Goal: Find specific page/section: Find specific page/section

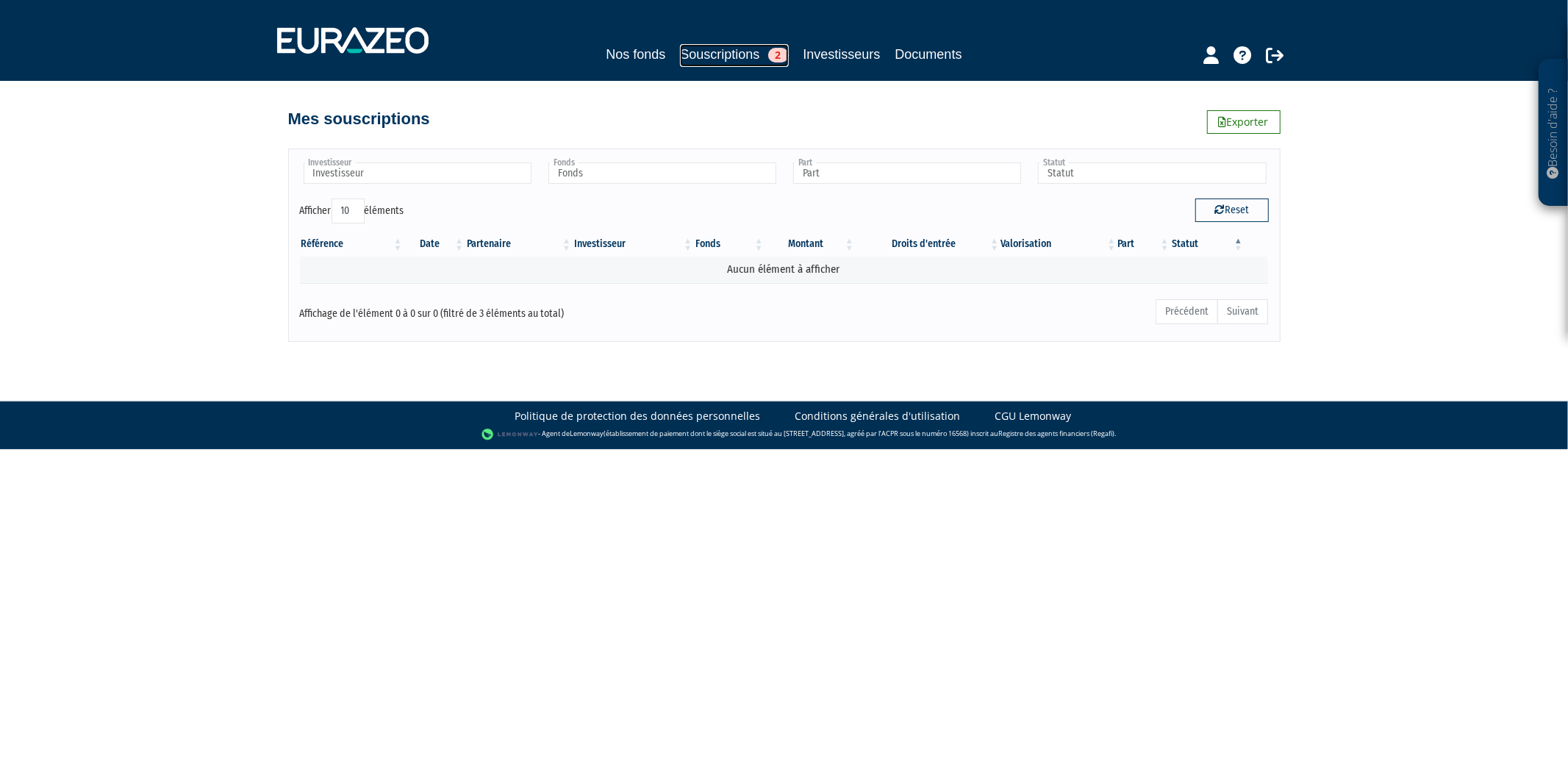
click at [754, 57] on link "Souscriptions 2" at bounding box center [735, 55] width 108 height 23
click at [753, 60] on link "Souscriptions 2" at bounding box center [735, 55] width 108 height 23
click at [614, 53] on link "Nos fonds" at bounding box center [636, 54] width 60 height 20
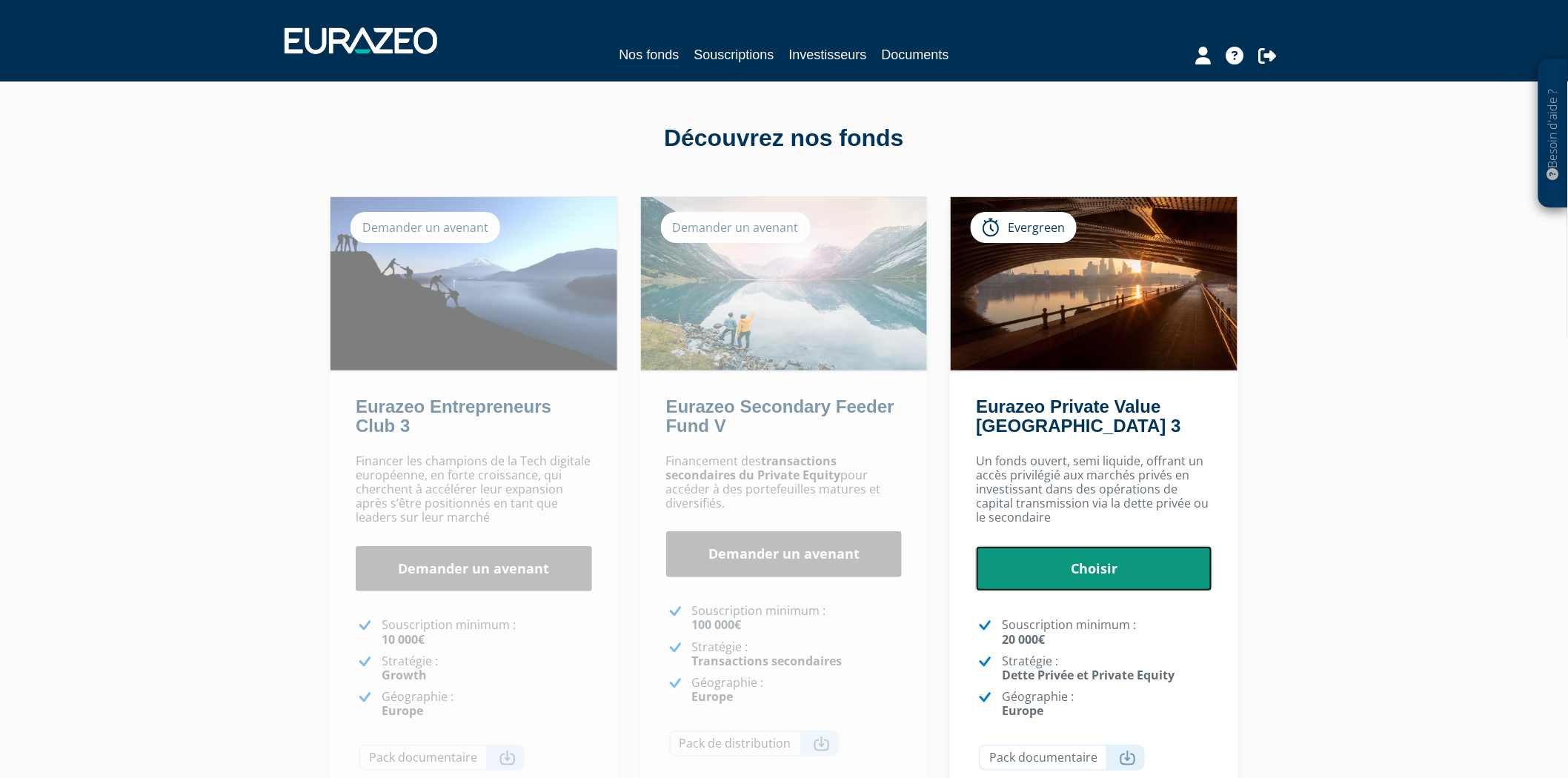
click at [1080, 575] on link "Choisir" at bounding box center [1094, 569] width 237 height 46
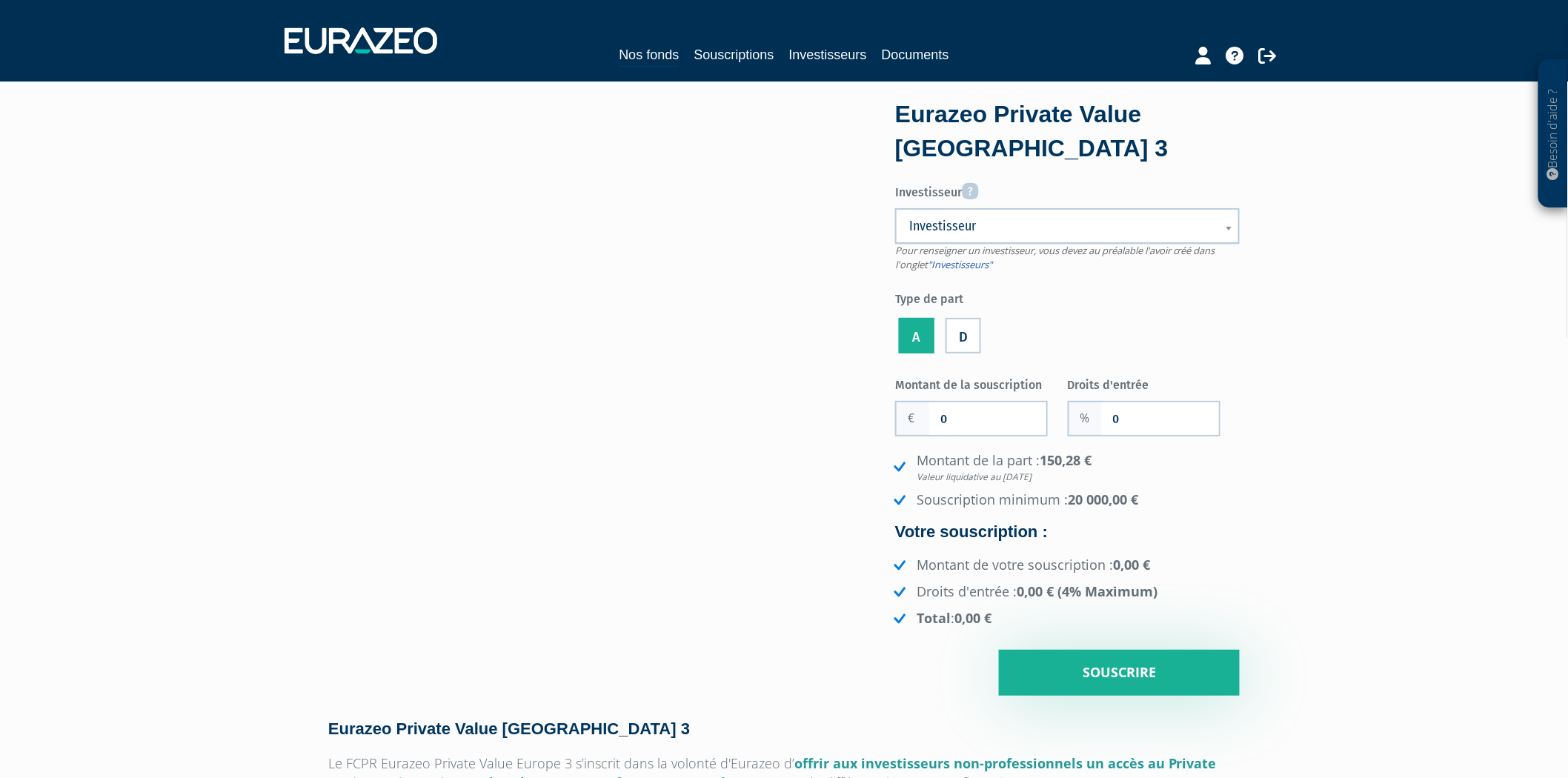
click at [1147, 230] on span "Investisseur" at bounding box center [1057, 226] width 297 height 17
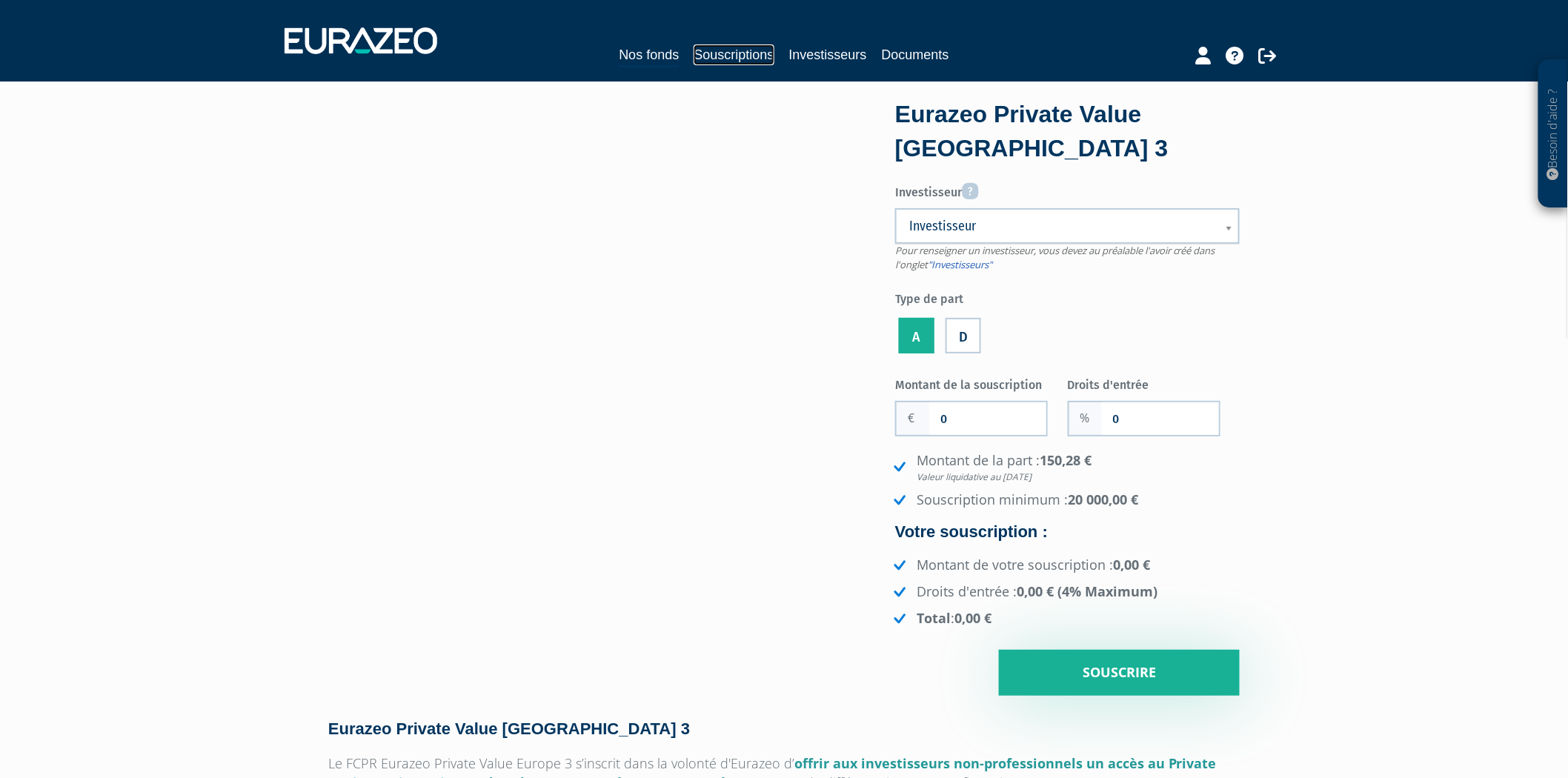
click at [757, 60] on link "Souscriptions" at bounding box center [733, 55] width 80 height 21
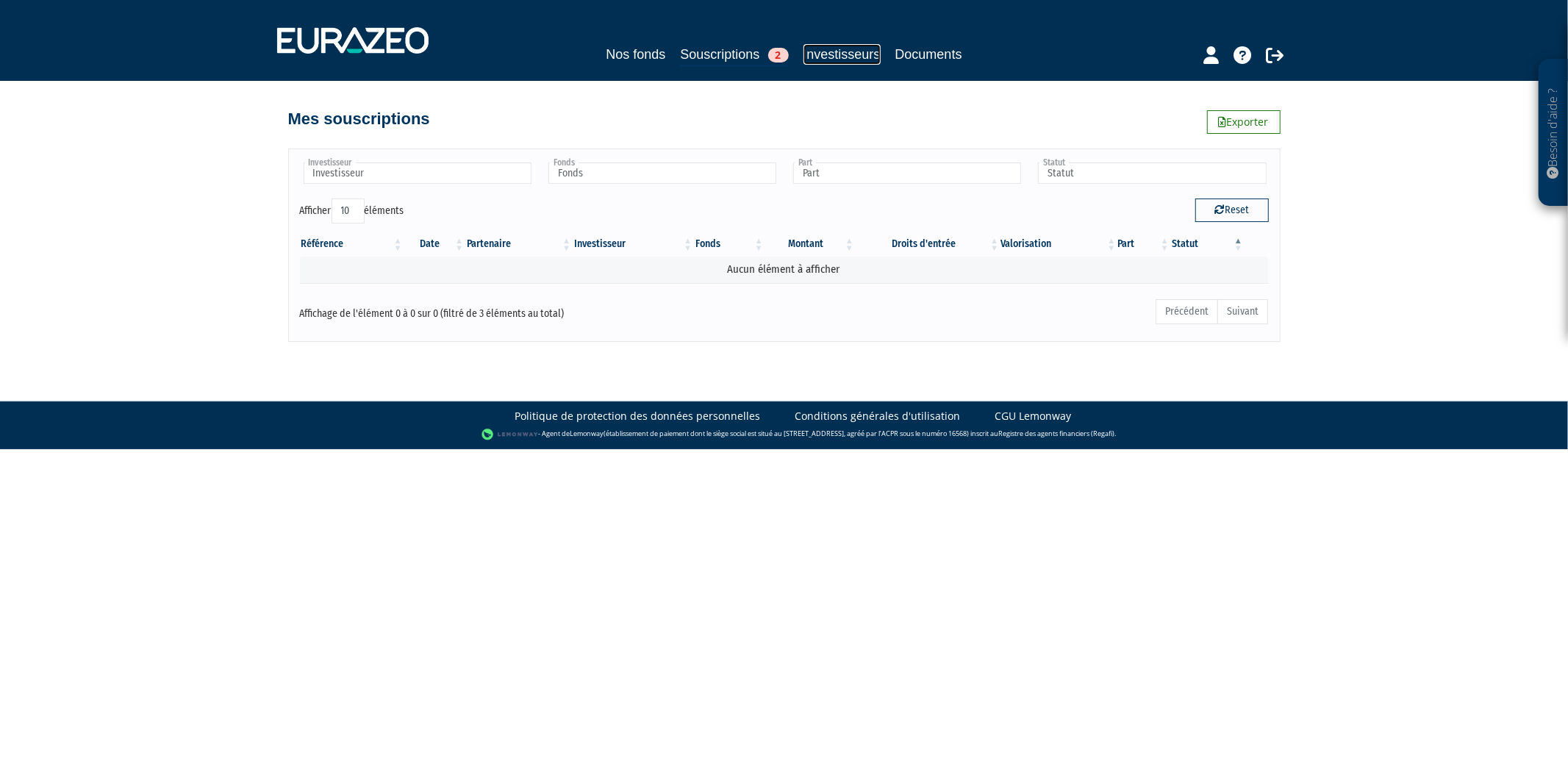
click at [812, 60] on link "Investisseurs" at bounding box center [842, 54] width 77 height 20
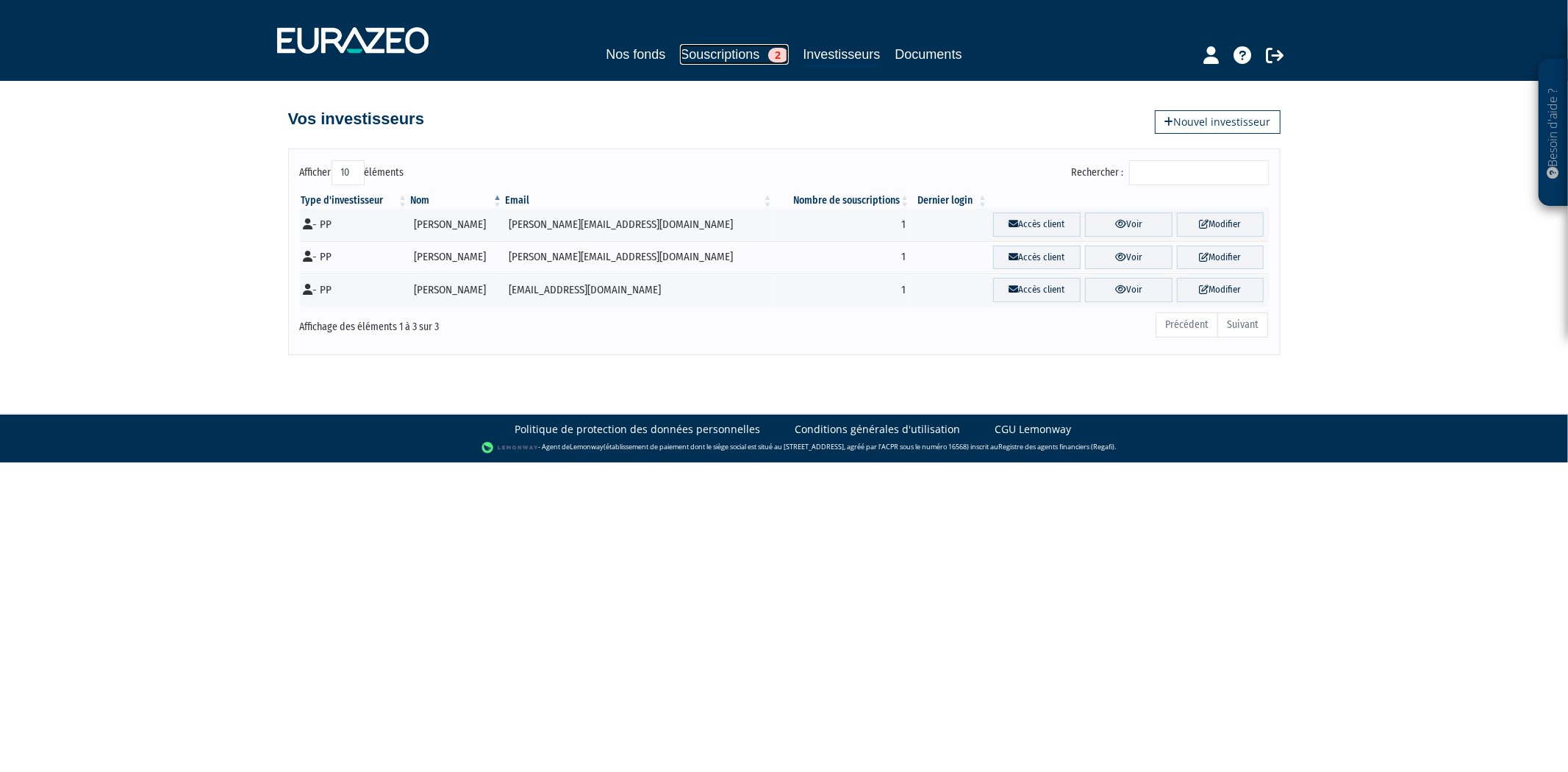
click at [750, 62] on link "Souscriptions 2" at bounding box center [735, 54] width 108 height 20
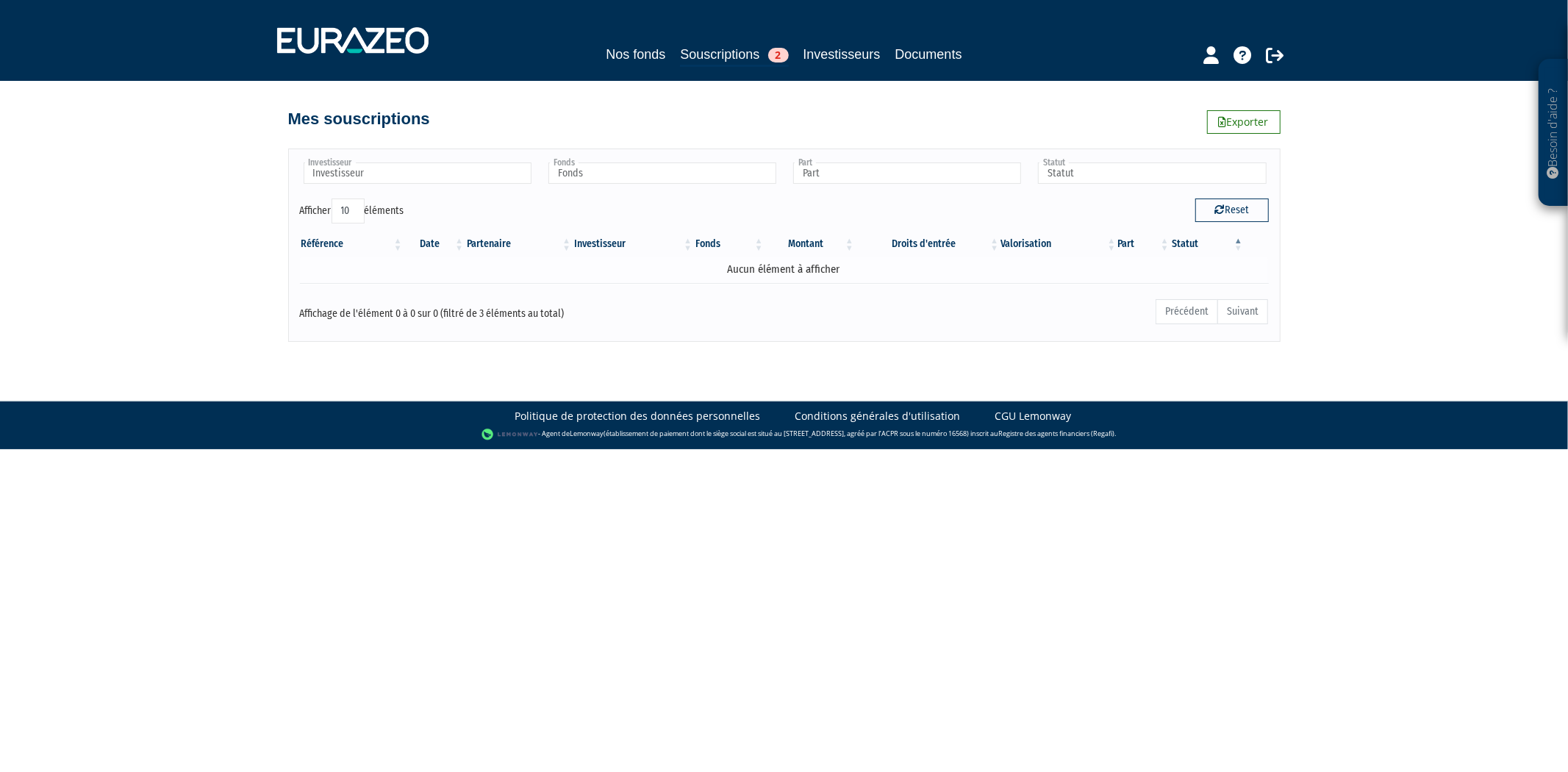
click at [588, 265] on td "Aucun élément à afficher" at bounding box center [784, 269] width 969 height 26
click at [1238, 208] on button "Reset" at bounding box center [1233, 210] width 74 height 24
type input "Investisseur"
type input "Fonds"
type input "Part"
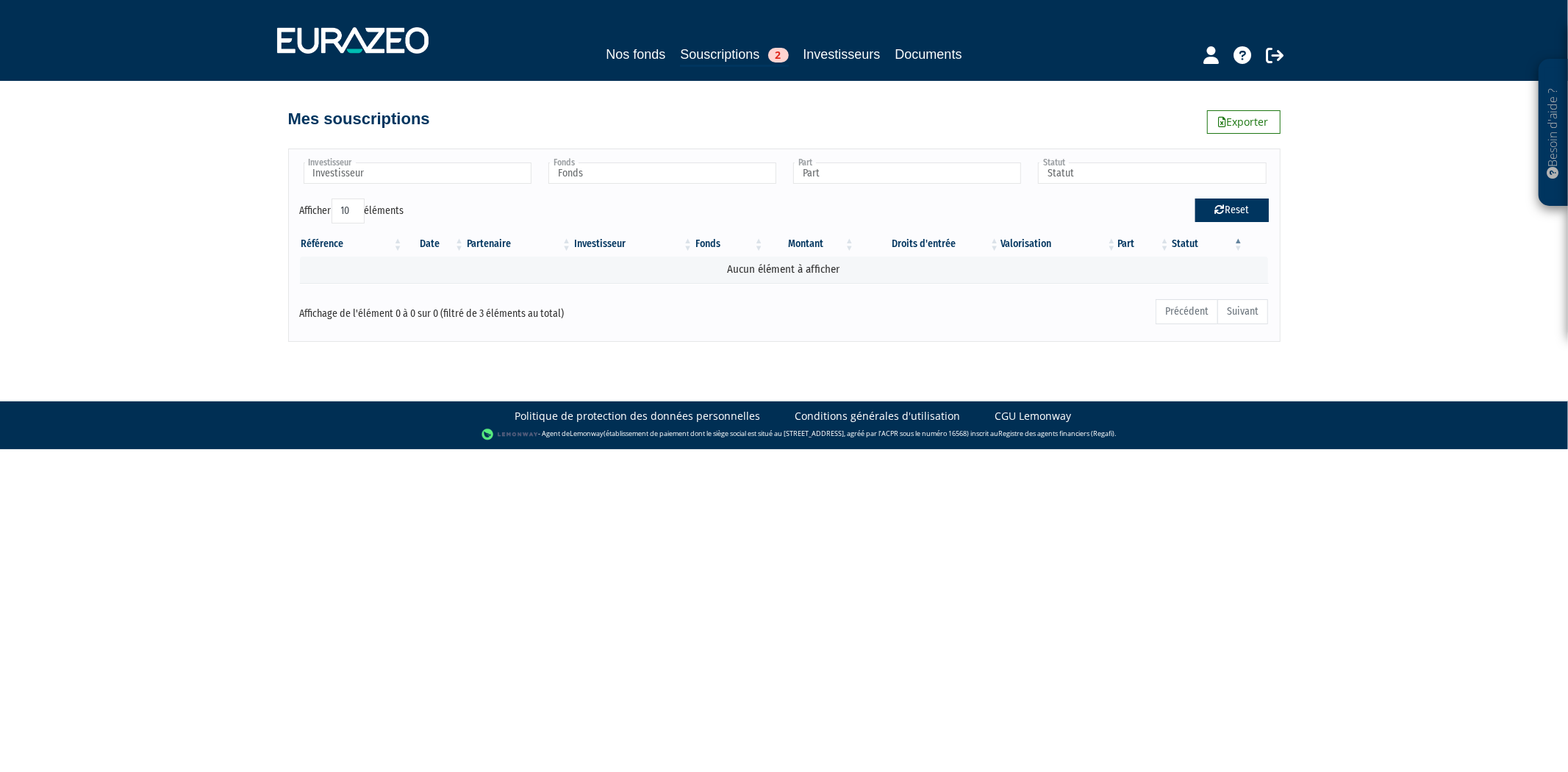
type input "Statut"
